Goal: Task Accomplishment & Management: Manage account settings

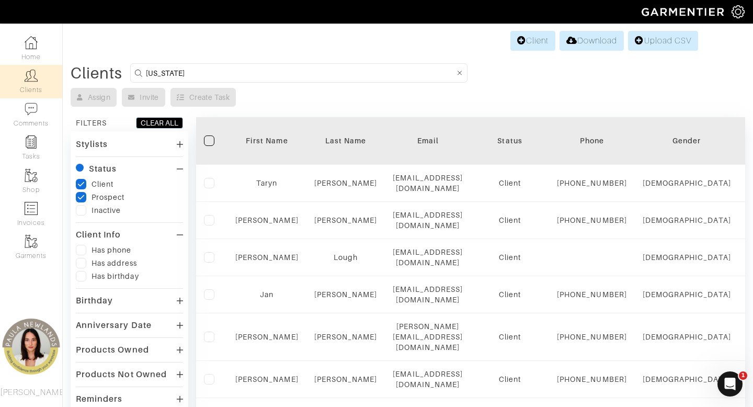
click at [290, 70] on input "texas" at bounding box center [300, 72] width 309 height 13
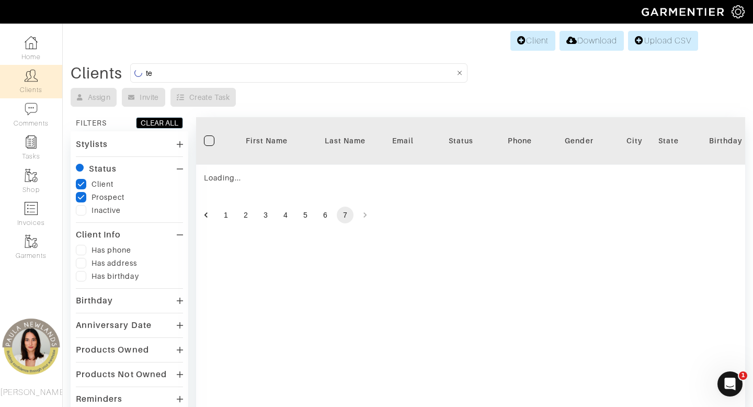
type input "t"
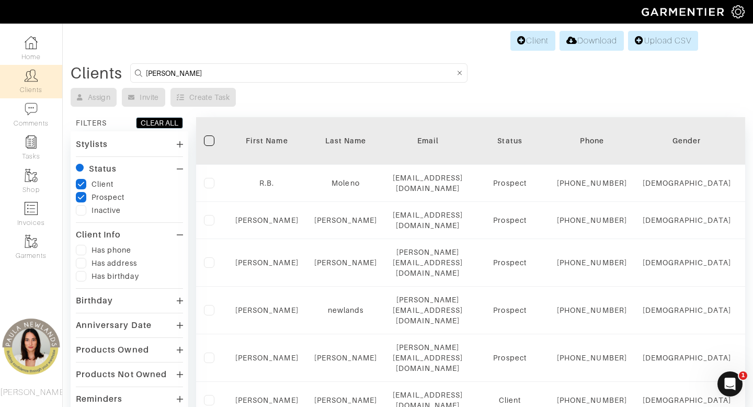
type input "jackie"
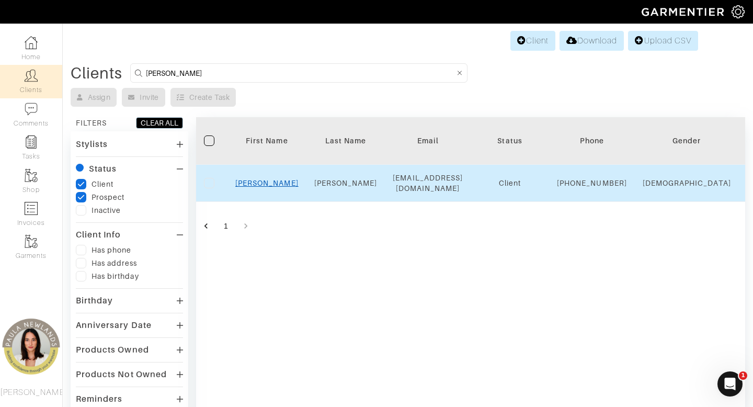
click at [274, 187] on link "Jackie" at bounding box center [266, 183] width 63 height 8
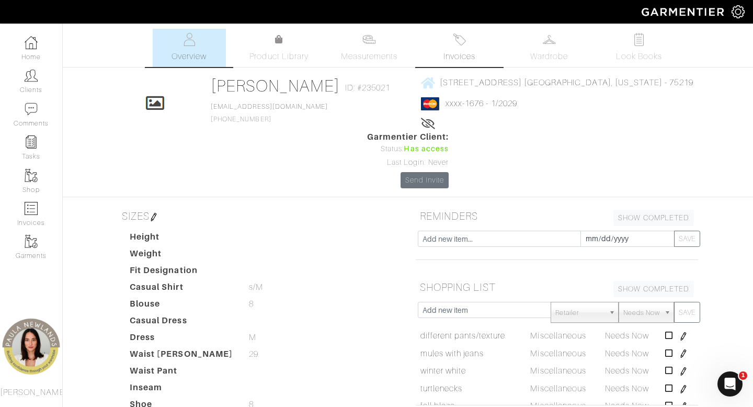
click at [463, 49] on link "Invoices" at bounding box center [459, 48] width 73 height 38
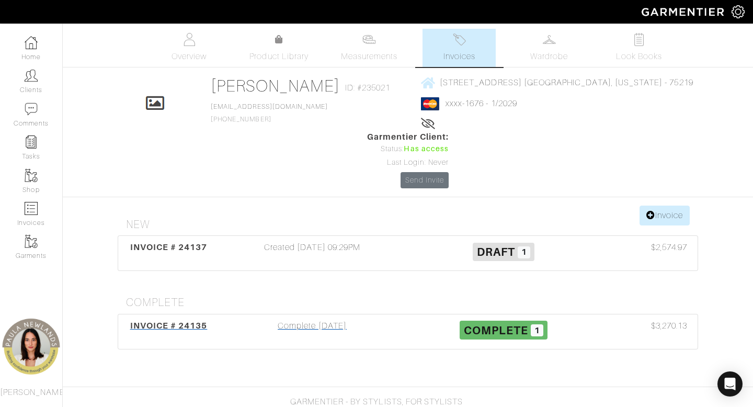
click at [321, 320] on div "Complete [DATE]" at bounding box center [312, 332] width 191 height 24
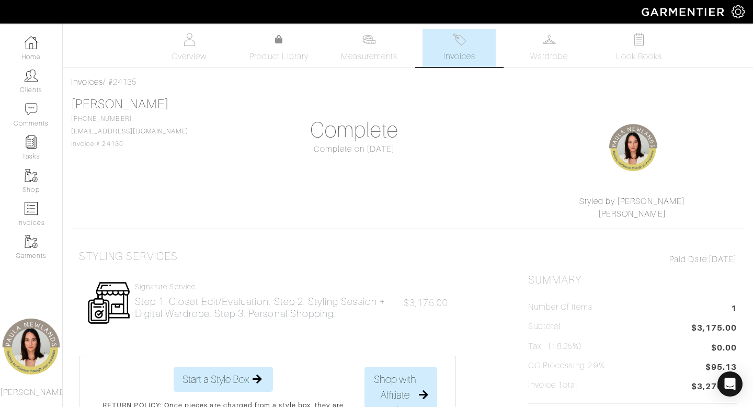
click at [458, 52] on span "Invoices" at bounding box center [460, 56] width 32 height 13
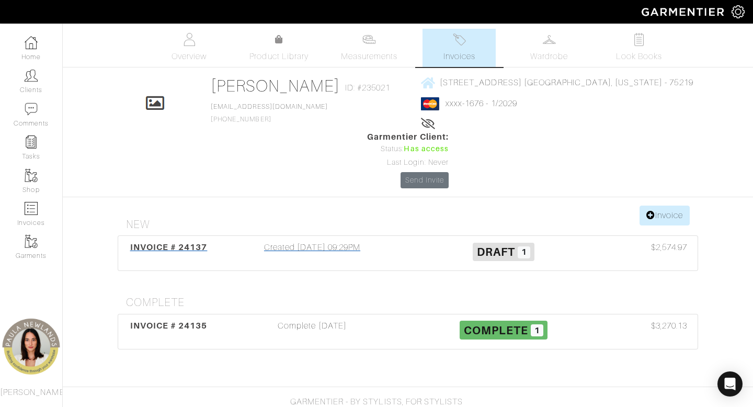
click at [338, 241] on div "Created [DATE] 09:29PM" at bounding box center [312, 253] width 191 height 24
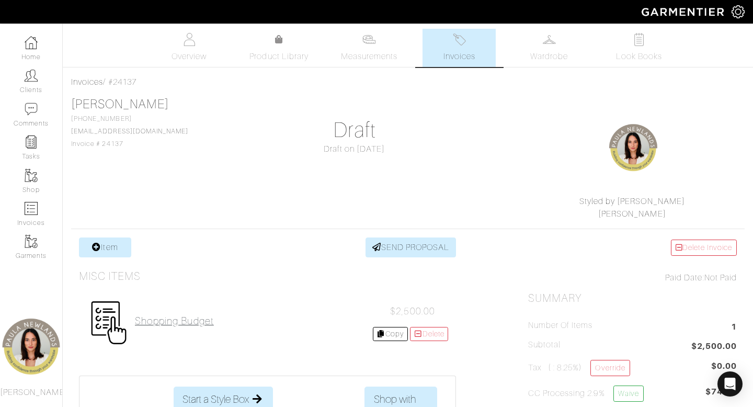
click at [199, 321] on h2 "shopping budget" at bounding box center [174, 321] width 79 height 12
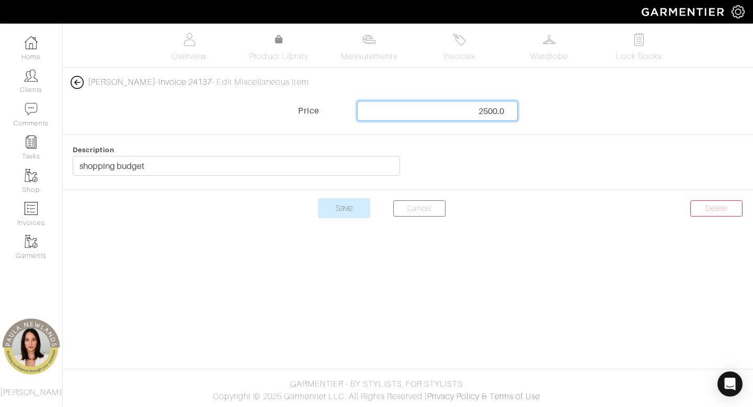
click at [506, 106] on input "2500.0" at bounding box center [437, 111] width 161 height 20
type input "3000"
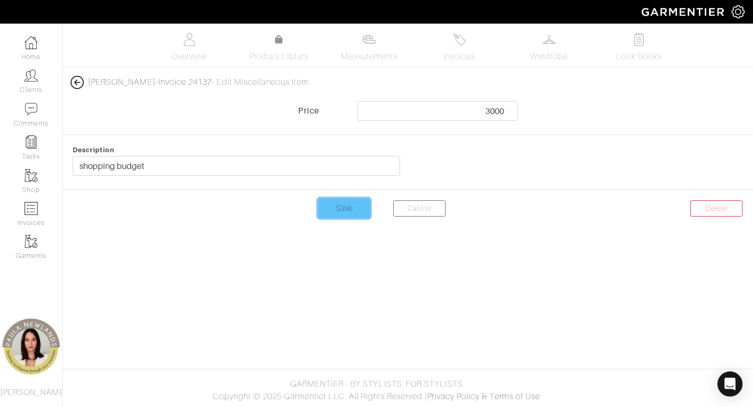
click at [353, 208] on input "Save" at bounding box center [344, 208] width 52 height 20
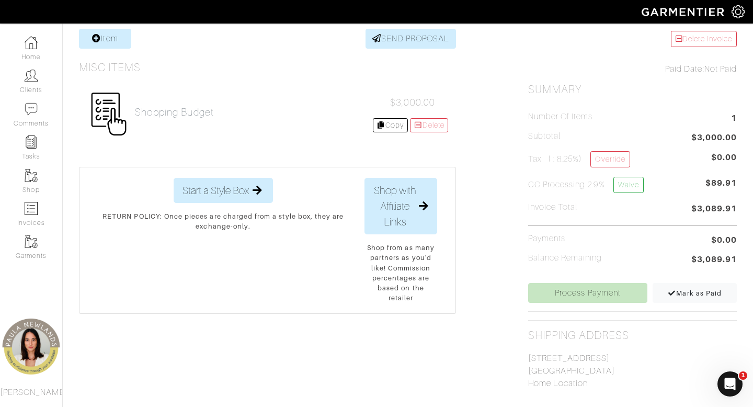
scroll to position [209, 0]
click at [605, 289] on link "Process Payment" at bounding box center [588, 292] width 120 height 20
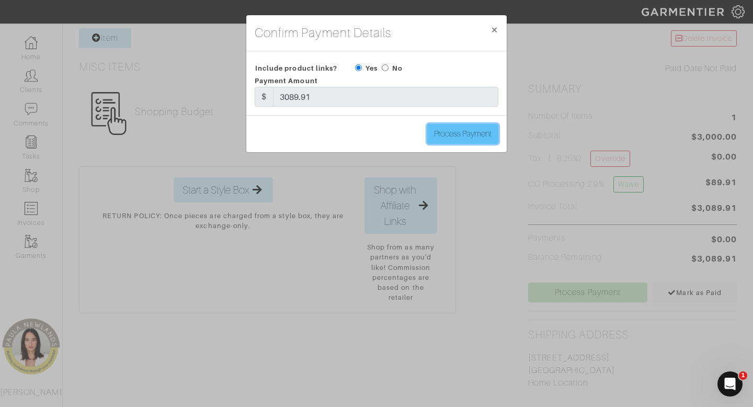
click at [477, 133] on input "Process Payment" at bounding box center [462, 134] width 71 height 20
type input "Process Payment"
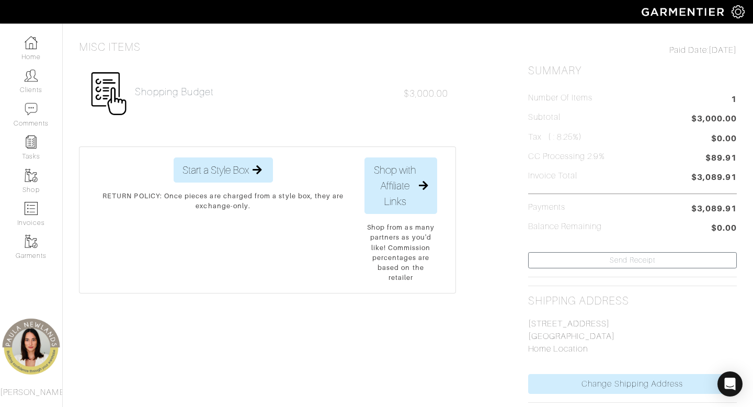
scroll to position [0, 0]
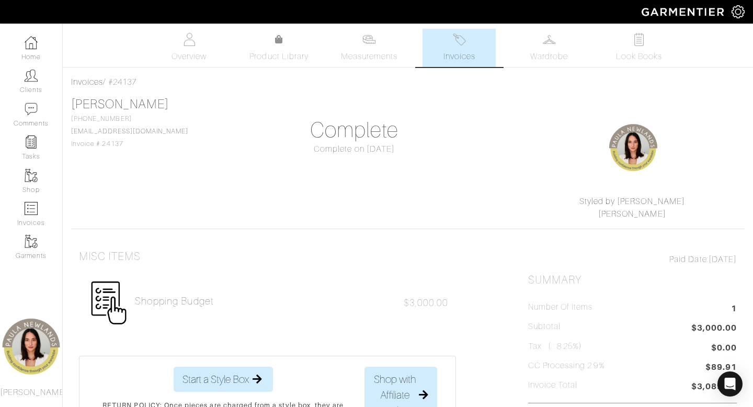
click at [468, 54] on span "Invoices" at bounding box center [460, 56] width 32 height 13
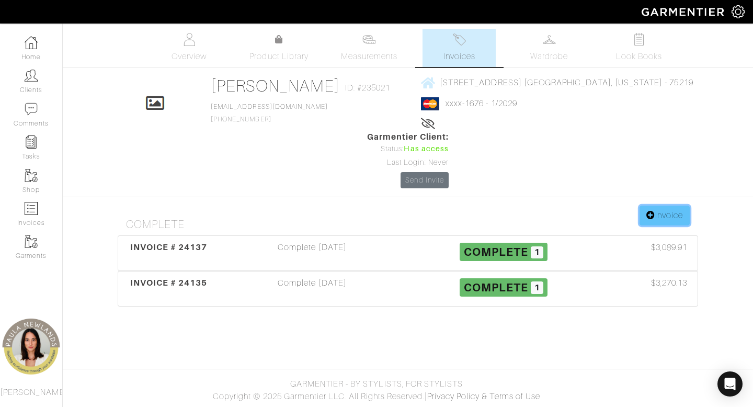
click at [673, 206] on link "Invoice" at bounding box center [665, 216] width 50 height 20
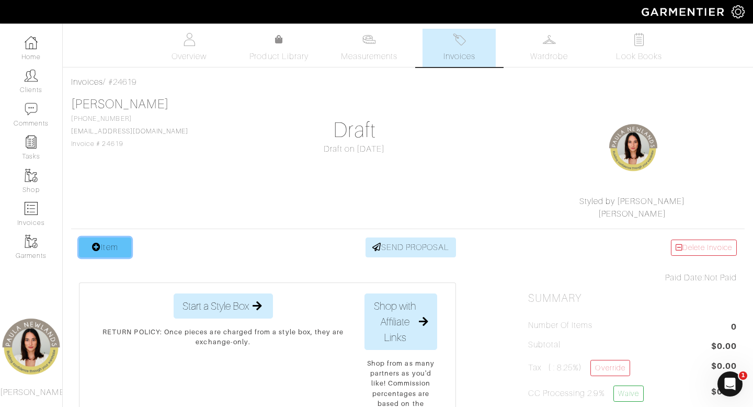
click at [117, 249] on link "Item" at bounding box center [105, 247] width 52 height 20
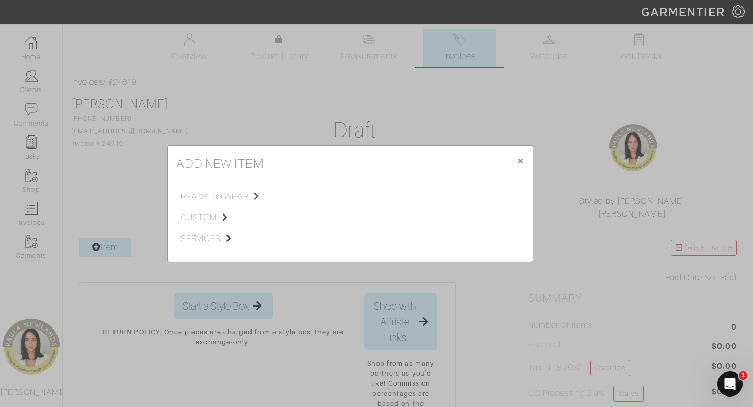
click at [201, 237] on span "services" at bounding box center [233, 238] width 105 height 13
click at [337, 196] on span "Styling Service" at bounding box center [328, 195] width 52 height 8
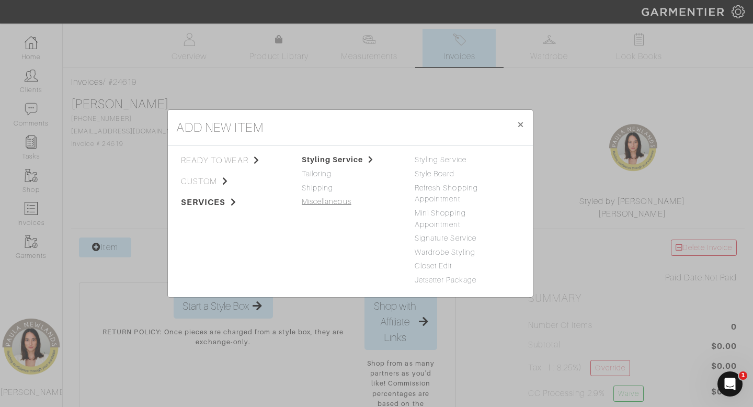
click at [318, 204] on link "Miscellaneous" at bounding box center [327, 201] width 50 height 8
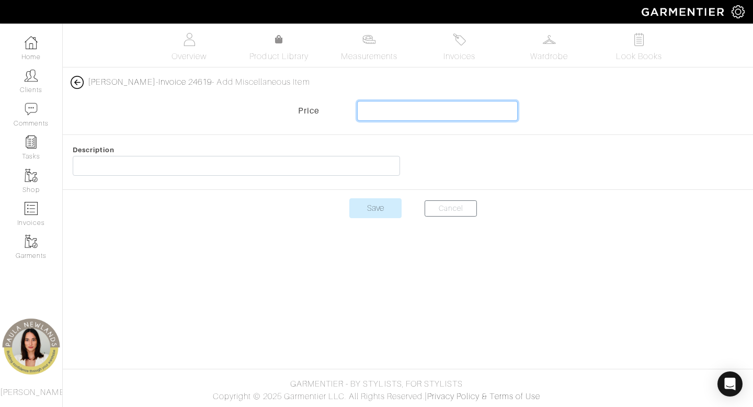
click at [461, 117] on input "text" at bounding box center [437, 111] width 161 height 20
type input "-3000"
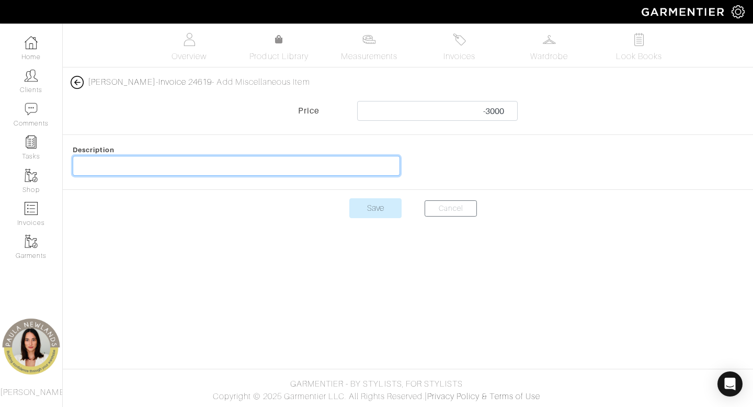
click at [315, 165] on input "text" at bounding box center [236, 166] width 327 height 20
type input "Deposit for clothes"
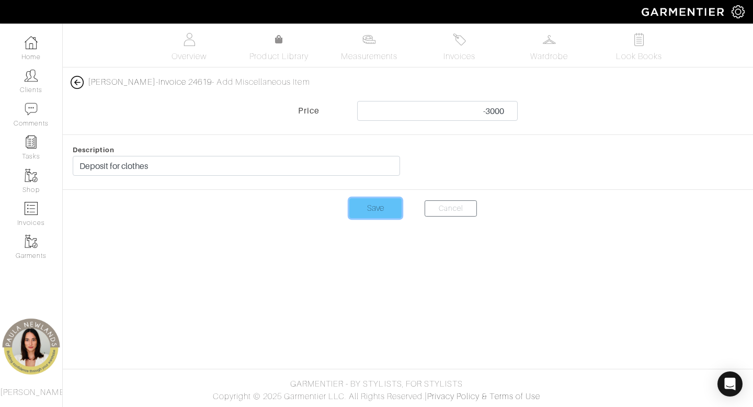
click at [372, 211] on input "Save" at bounding box center [375, 208] width 52 height 20
